Goal: Find specific page/section: Find specific page/section

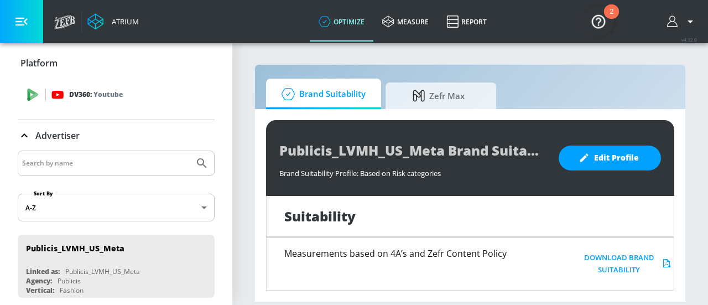
click at [89, 93] on p "DV360: Youtube" at bounding box center [96, 95] width 54 height 12
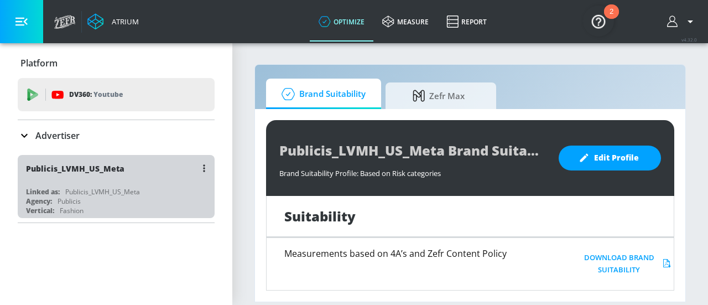
click at [72, 191] on div "Publicis_LVMH_US_Meta" at bounding box center [102, 191] width 75 height 9
click at [42, 199] on div "Agency:" at bounding box center [39, 200] width 26 height 9
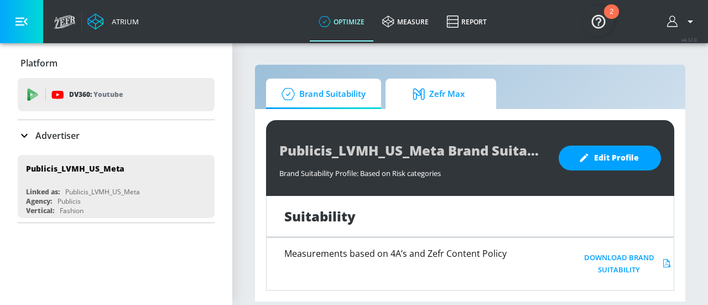
click at [436, 100] on span "Zefr Max" at bounding box center [439, 94] width 84 height 27
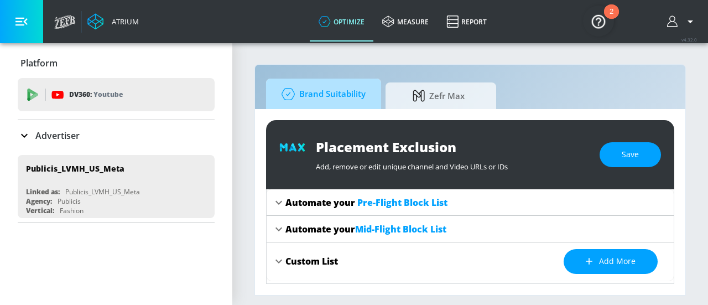
click at [332, 82] on span "Brand Suitability" at bounding box center [321, 94] width 89 height 27
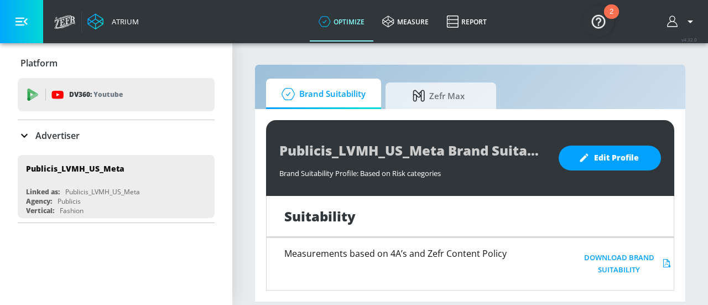
click at [35, 24] on button "button" at bounding box center [21, 21] width 43 height 43
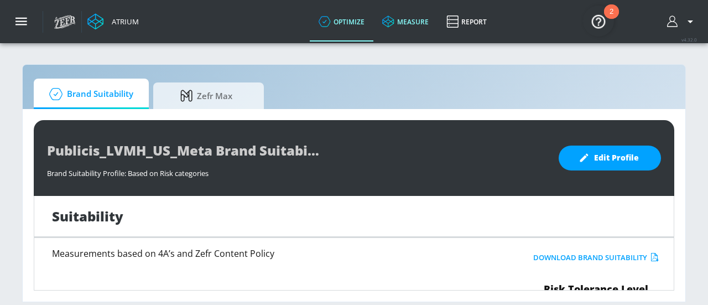
click at [411, 22] on link "measure" at bounding box center [406, 22] width 64 height 40
